Goal: Information Seeking & Learning: Learn about a topic

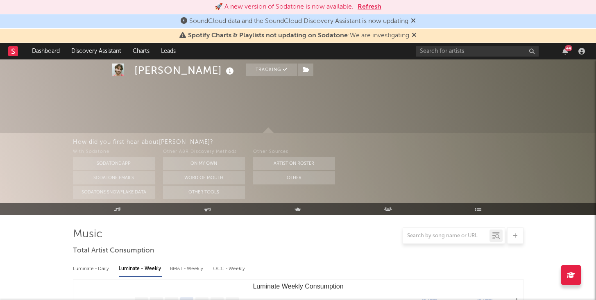
select select "6m"
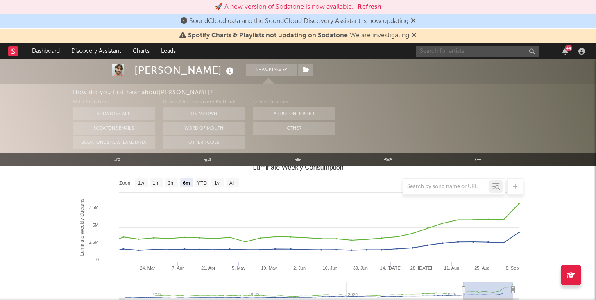
click at [441, 53] on input "text" at bounding box center [477, 51] width 123 height 10
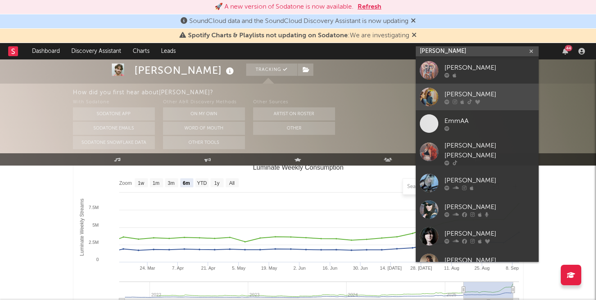
type input "emma a"
click at [496, 93] on div "Emma Andersen" at bounding box center [489, 94] width 90 height 10
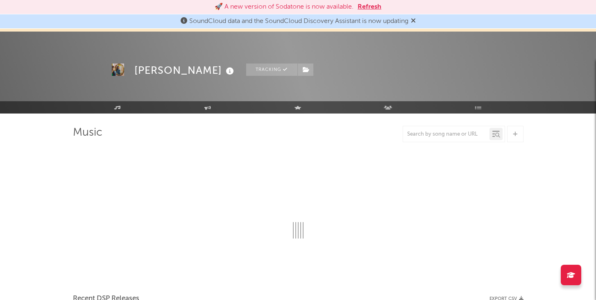
scroll to position [45, 0]
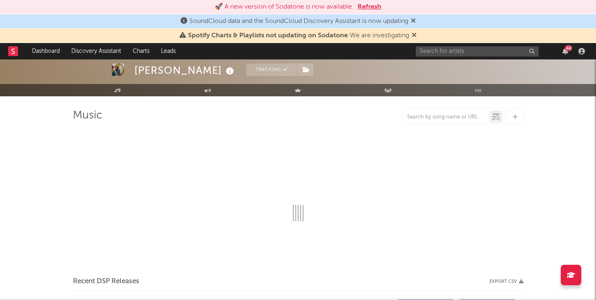
select select "6m"
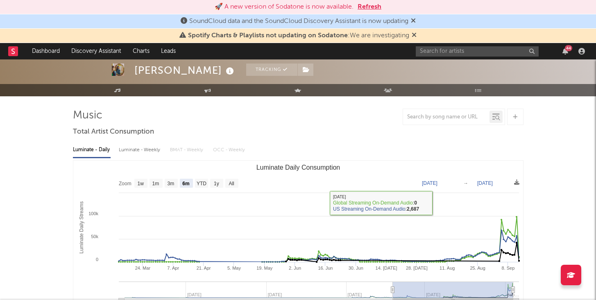
click at [152, 150] on div "Luminate - Weekly" at bounding box center [140, 150] width 43 height 14
select select "6m"
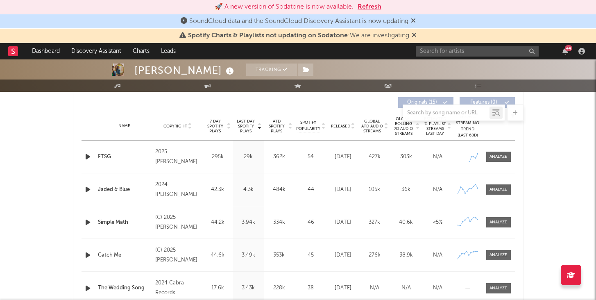
scroll to position [313, 0]
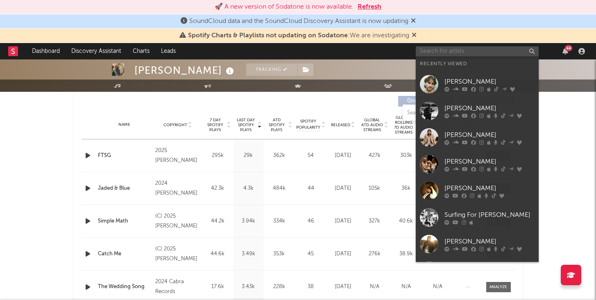
click at [482, 48] on input "text" at bounding box center [477, 51] width 123 height 10
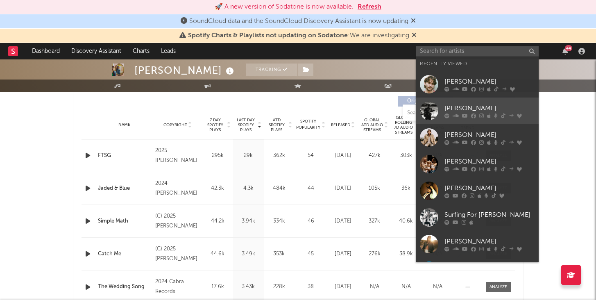
click at [460, 106] on div "[PERSON_NAME]" at bounding box center [489, 108] width 90 height 10
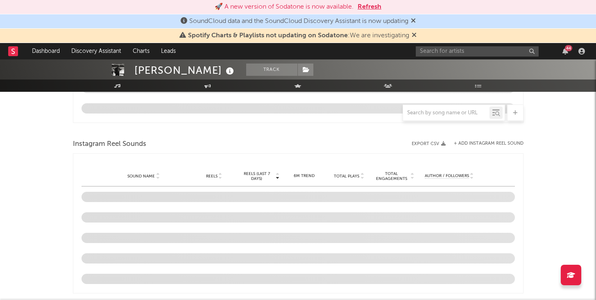
select select "6m"
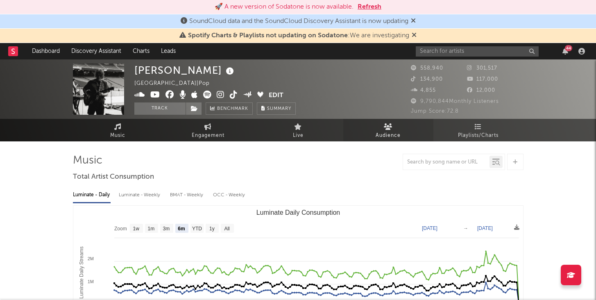
click at [402, 132] on link "Audience" at bounding box center [388, 130] width 90 height 23
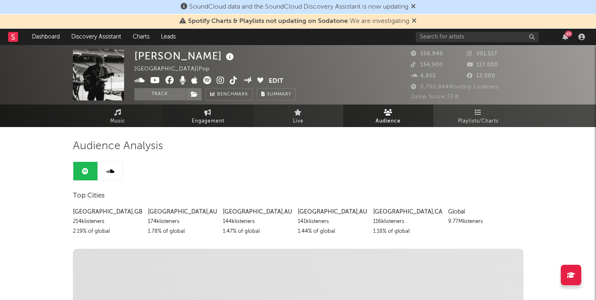
click at [207, 114] on icon at bounding box center [207, 112] width 7 height 7
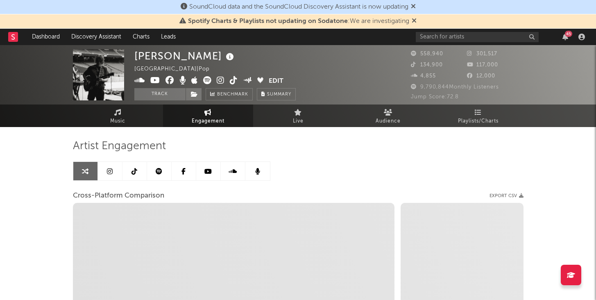
select select "1w"
click at [147, 123] on link "Music" at bounding box center [118, 115] width 90 height 23
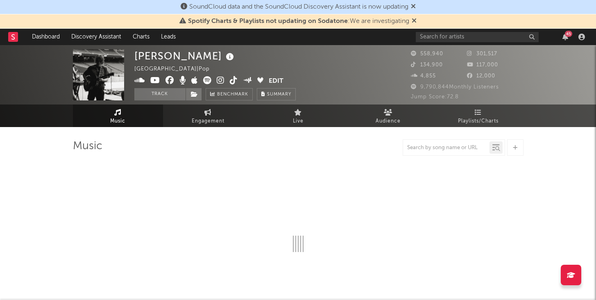
select select "6m"
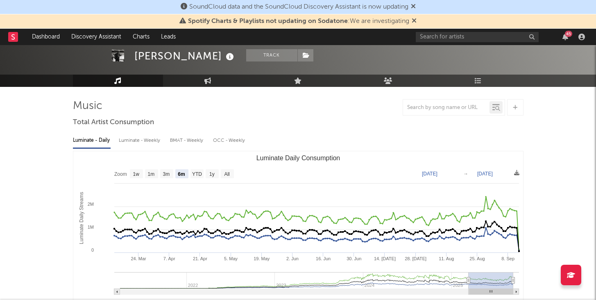
scroll to position [41, 0]
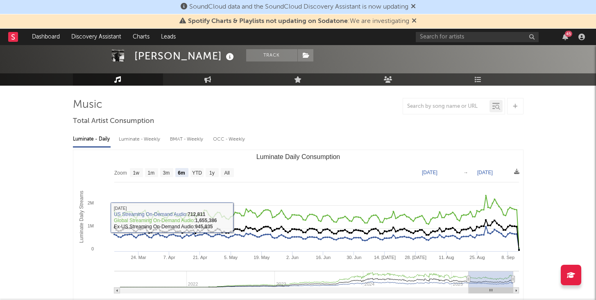
click at [178, 142] on div "BMAT - Weekly" at bounding box center [187, 139] width 35 height 14
select select "6m"
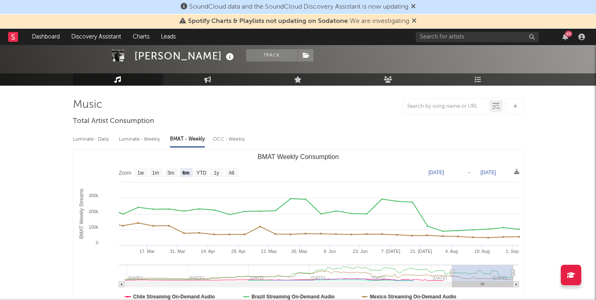
click at [229, 136] on div "OCC - Weekly" at bounding box center [229, 139] width 33 height 14
select select "6m"
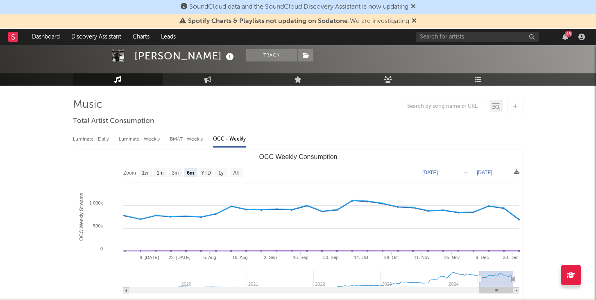
click at [193, 142] on div "BMAT - Weekly" at bounding box center [187, 139] width 35 height 14
select select "6m"
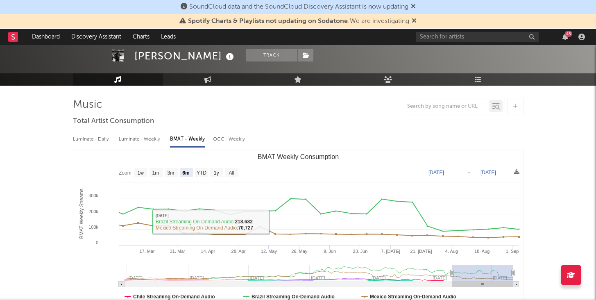
click at [225, 137] on div "OCC - Weekly" at bounding box center [229, 139] width 33 height 14
select select "6m"
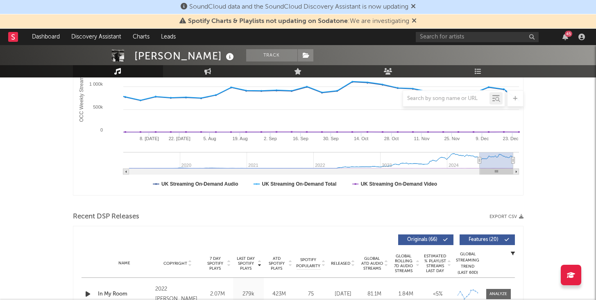
scroll to position [0, 0]
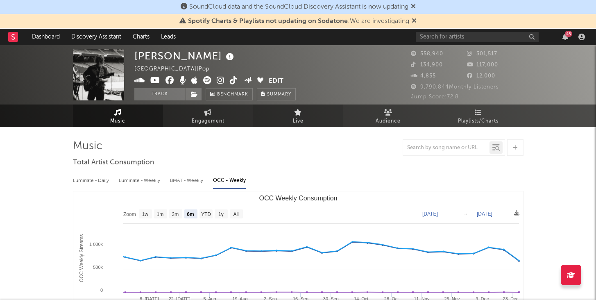
click at [299, 109] on icon at bounding box center [298, 112] width 8 height 7
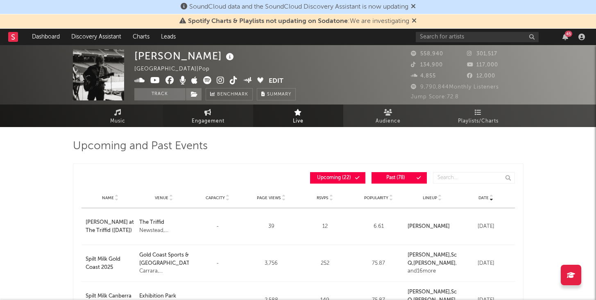
click at [228, 112] on link "Engagement" at bounding box center [208, 115] width 90 height 23
select select "1m"
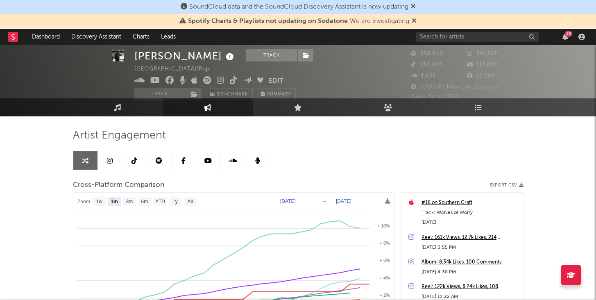
scroll to position [129, 0]
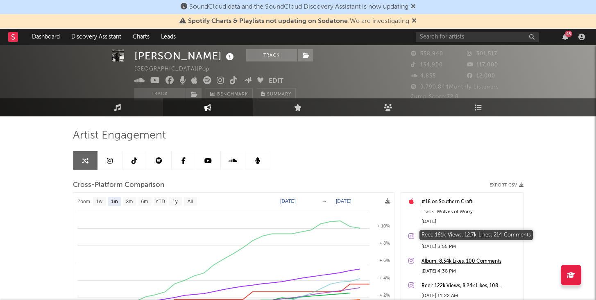
click at [443, 234] on div "Reel: 161k Views, 12.7k Likes, 214 Comments" at bounding box center [469, 237] width 97 height 10
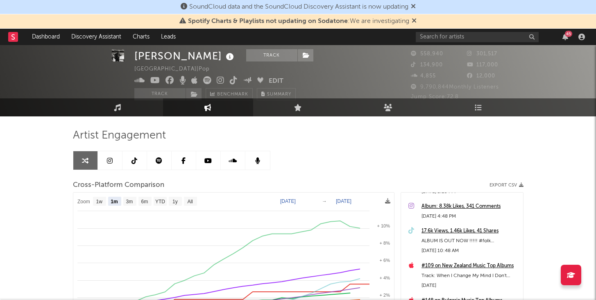
scroll to position [604, 0]
click at [276, 111] on link "Live" at bounding box center [298, 107] width 90 height 18
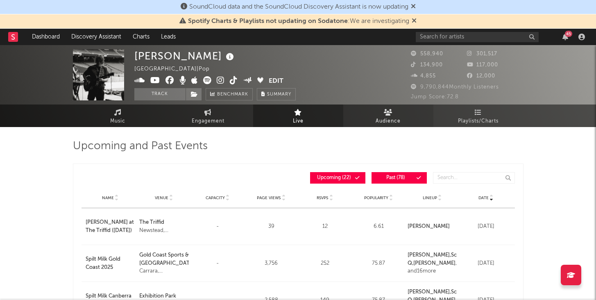
click at [374, 115] on link "Audience" at bounding box center [388, 115] width 90 height 23
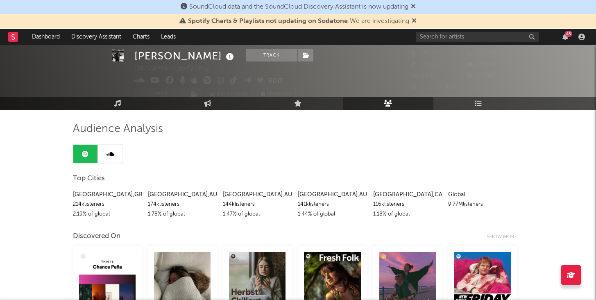
scroll to position [16, 0]
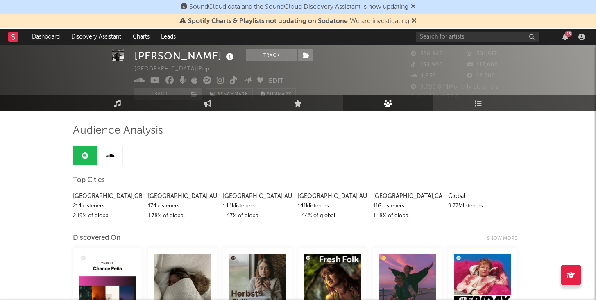
click at [467, 208] on div "9.77M listeners" at bounding box center [482, 206] width 69 height 10
click at [460, 98] on link "Playlists/Charts" at bounding box center [478, 103] width 90 height 16
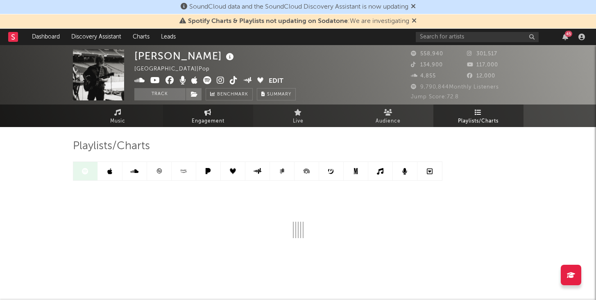
click at [211, 118] on span "Engagement" at bounding box center [208, 121] width 33 height 10
select select "1w"
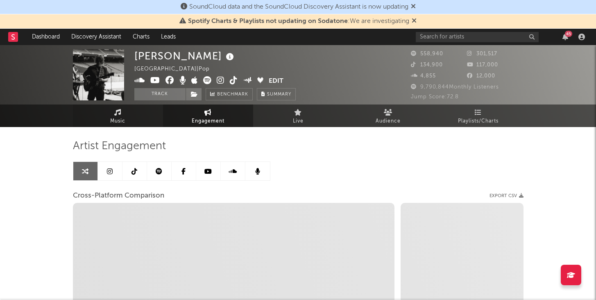
click at [118, 119] on span "Music" at bounding box center [117, 121] width 15 height 10
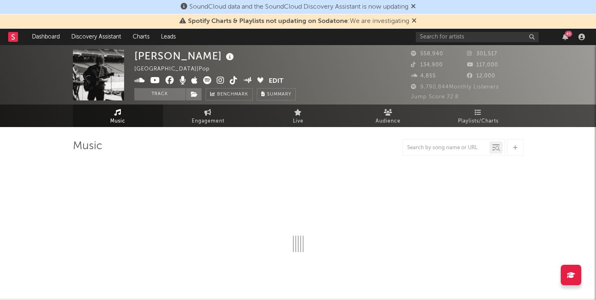
select select "6m"
